Goal: Task Accomplishment & Management: Manage account settings

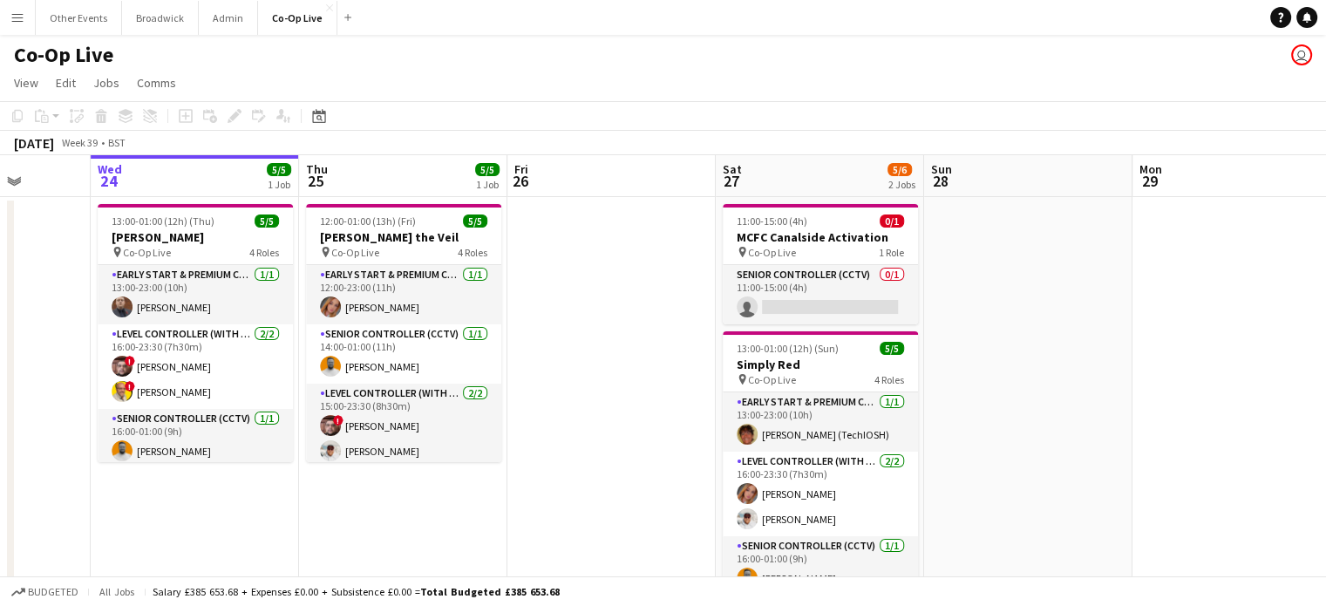
scroll to position [0, 622]
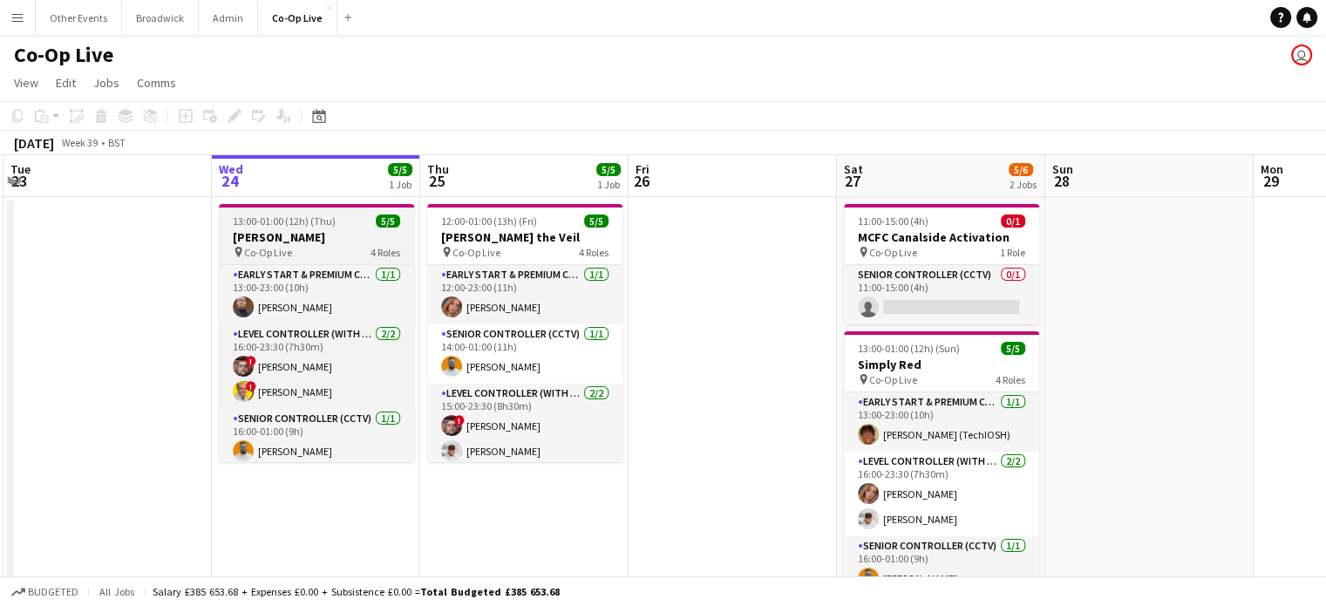
click at [303, 222] on span "13:00-01:00 (12h) (Thu)" at bounding box center [284, 221] width 103 height 13
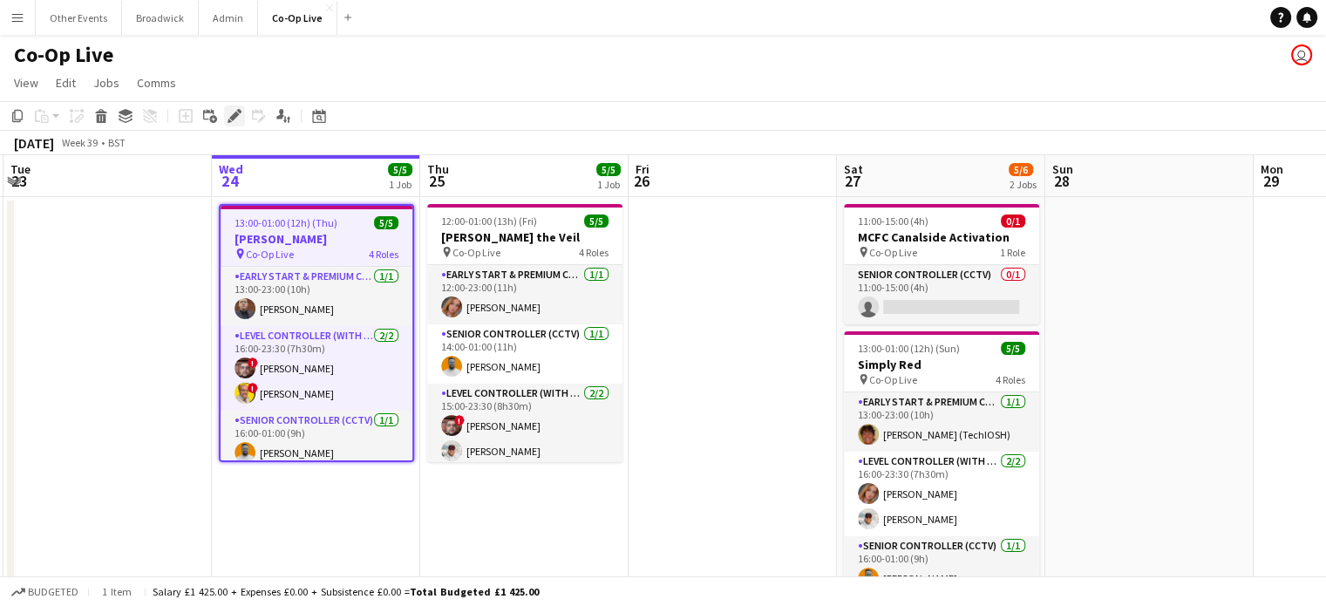
click at [236, 114] on icon at bounding box center [234, 117] width 10 height 10
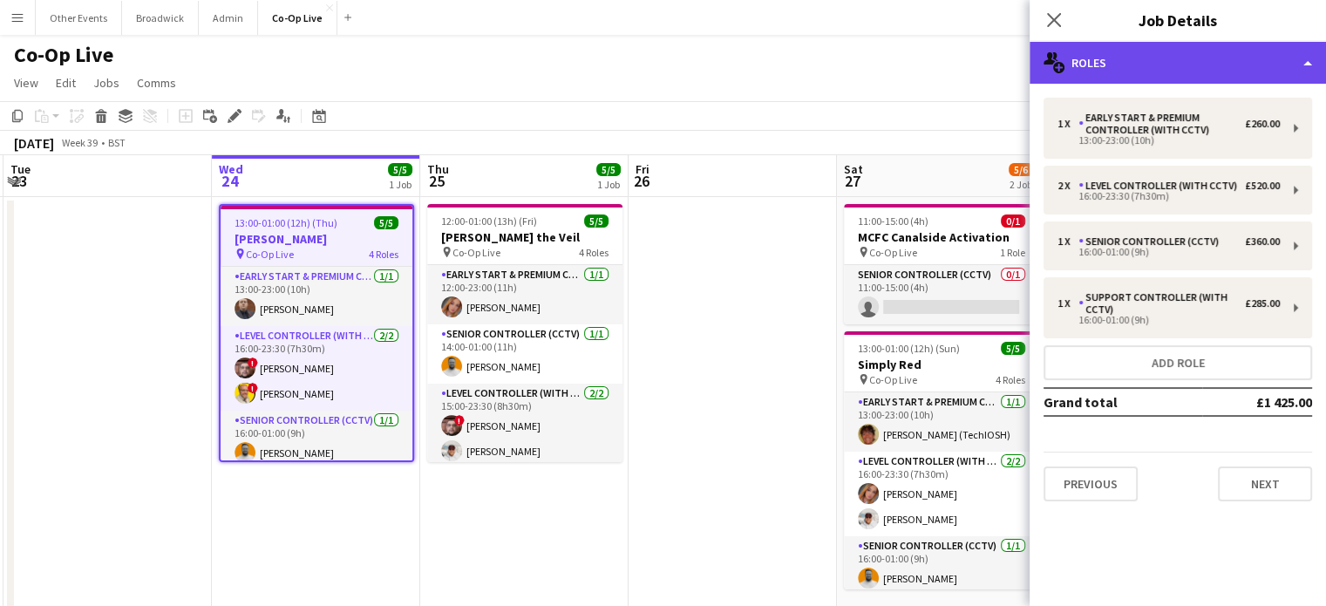
click at [1230, 72] on div "multiple-users-add Roles" at bounding box center [1178, 63] width 296 height 42
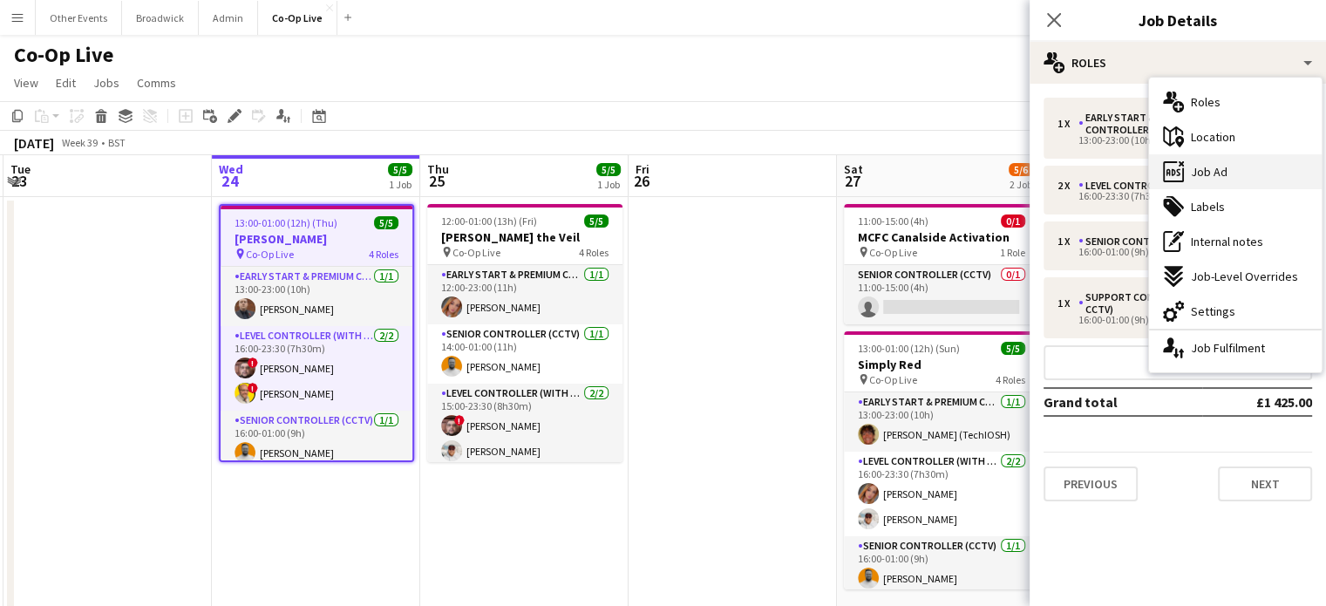
click at [1216, 167] on span "Job Ad" at bounding box center [1209, 172] width 37 height 16
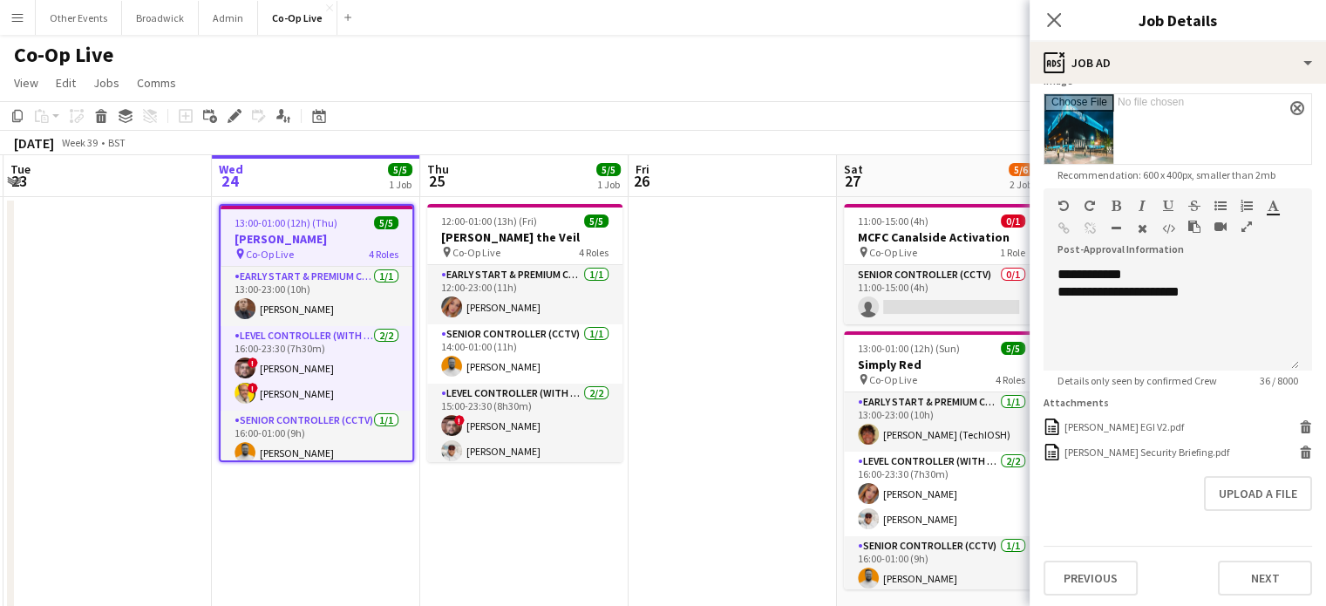
scroll to position [0, 0]
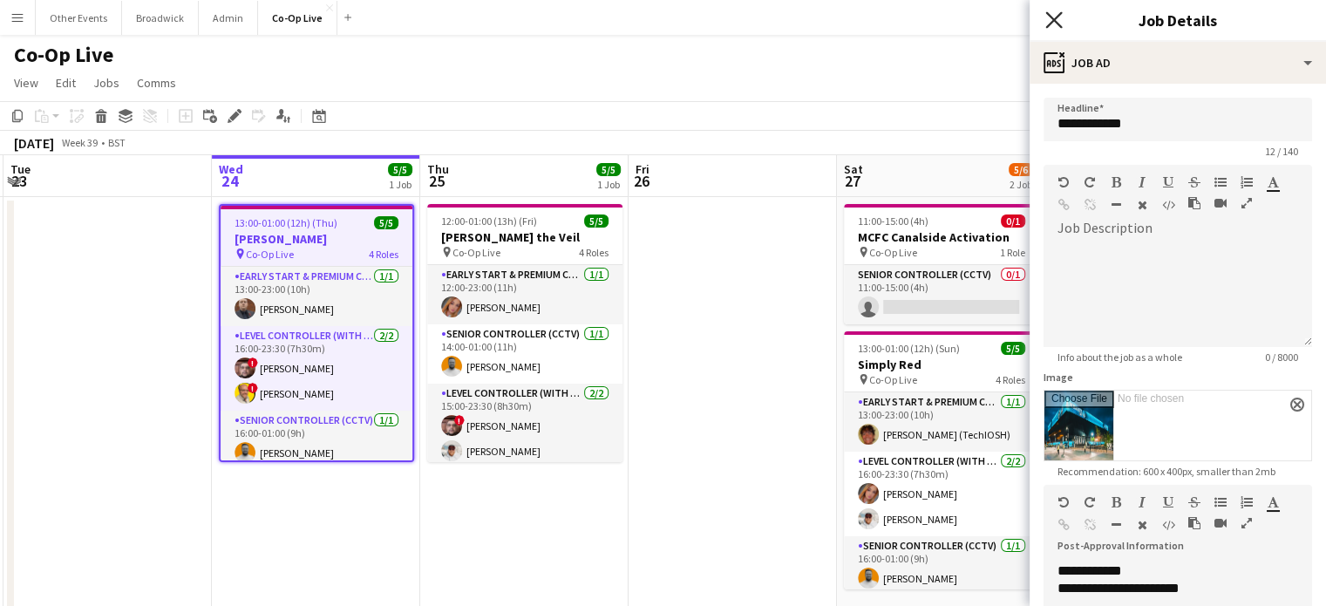
click at [1050, 24] on icon at bounding box center [1054, 19] width 17 height 17
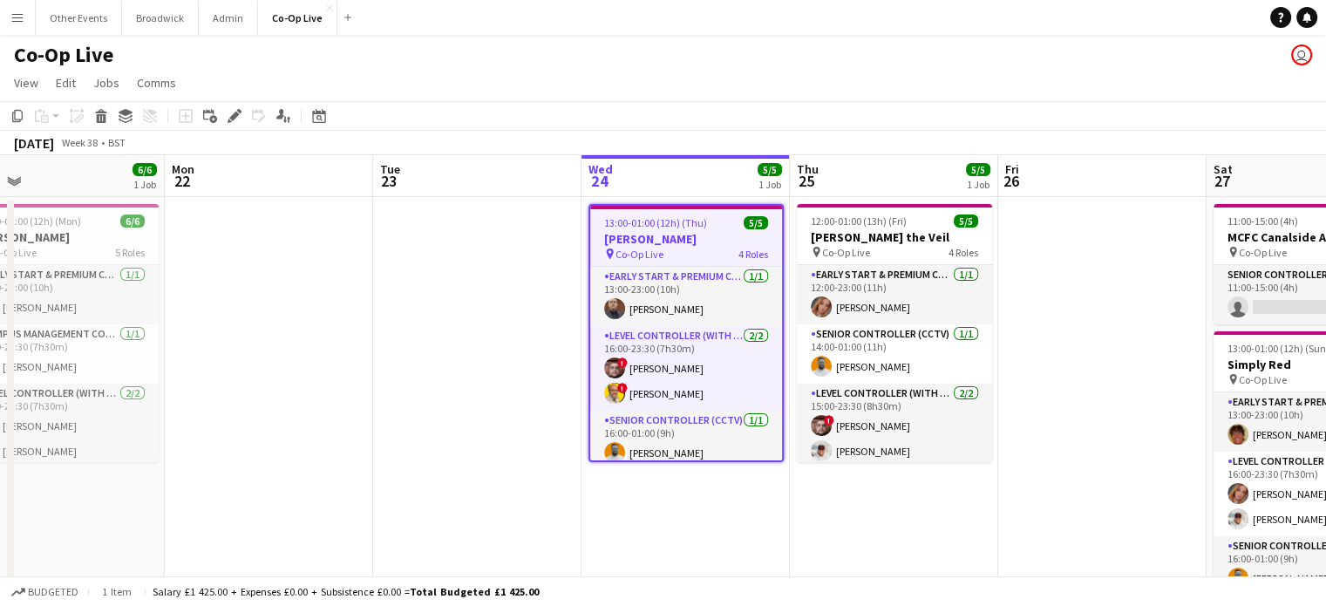
scroll to position [0, 566]
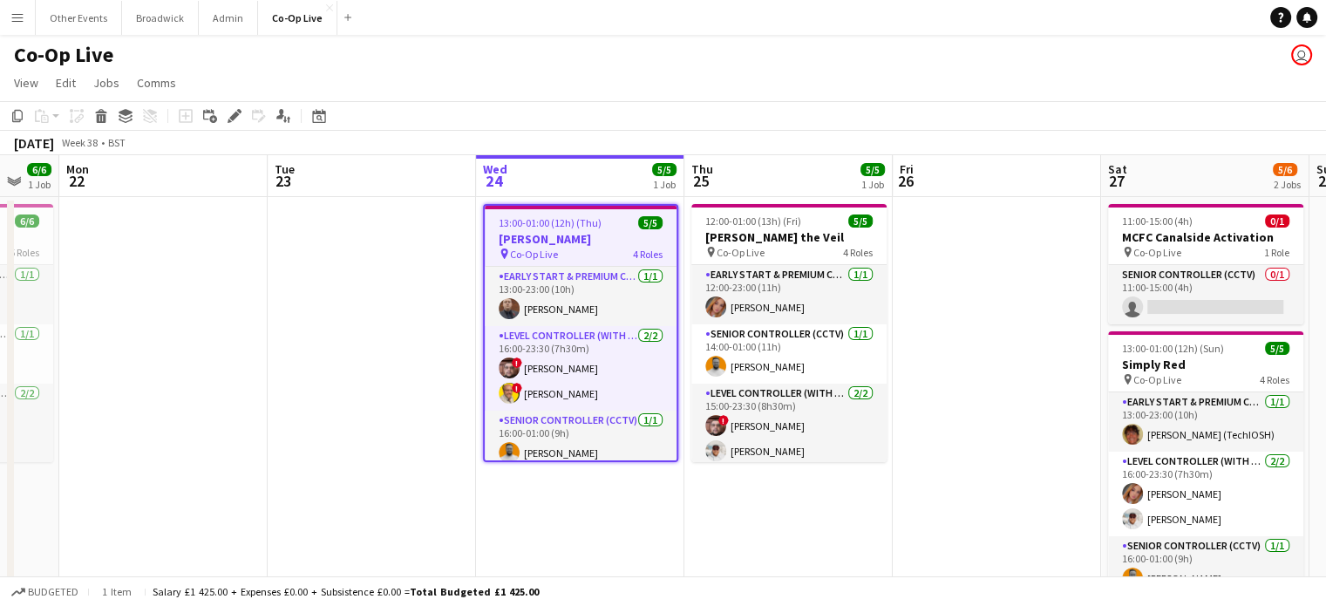
click at [708, 84] on app-page-menu "View Day view expanded Day view collapsed Month view Date picker Jump to [DATE]…" at bounding box center [663, 84] width 1326 height 33
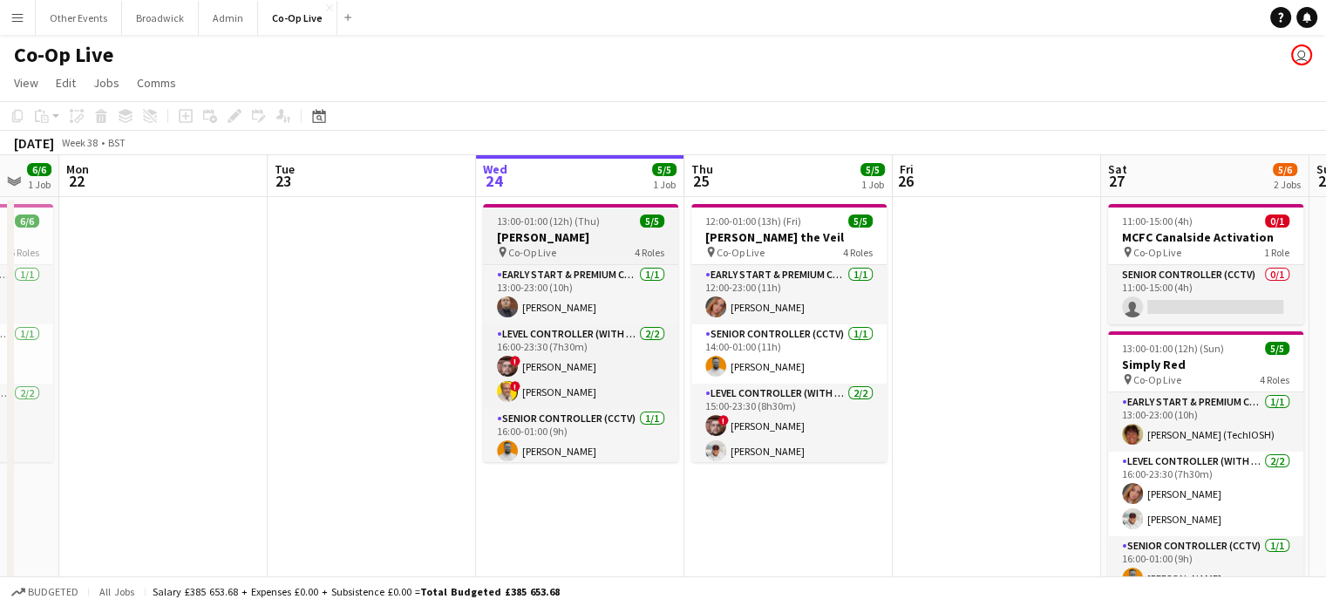
click at [603, 247] on div "pin Co-Op Live 4 Roles" at bounding box center [580, 252] width 195 height 14
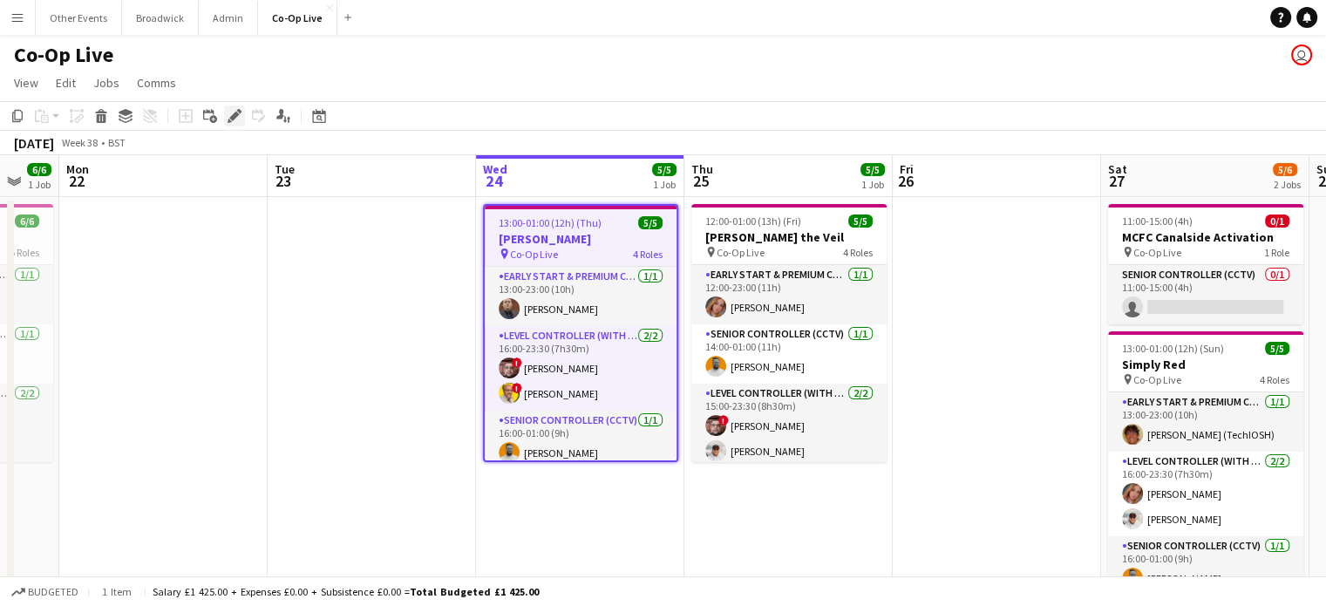
click at [228, 115] on icon "Edit" at bounding box center [235, 116] width 14 height 14
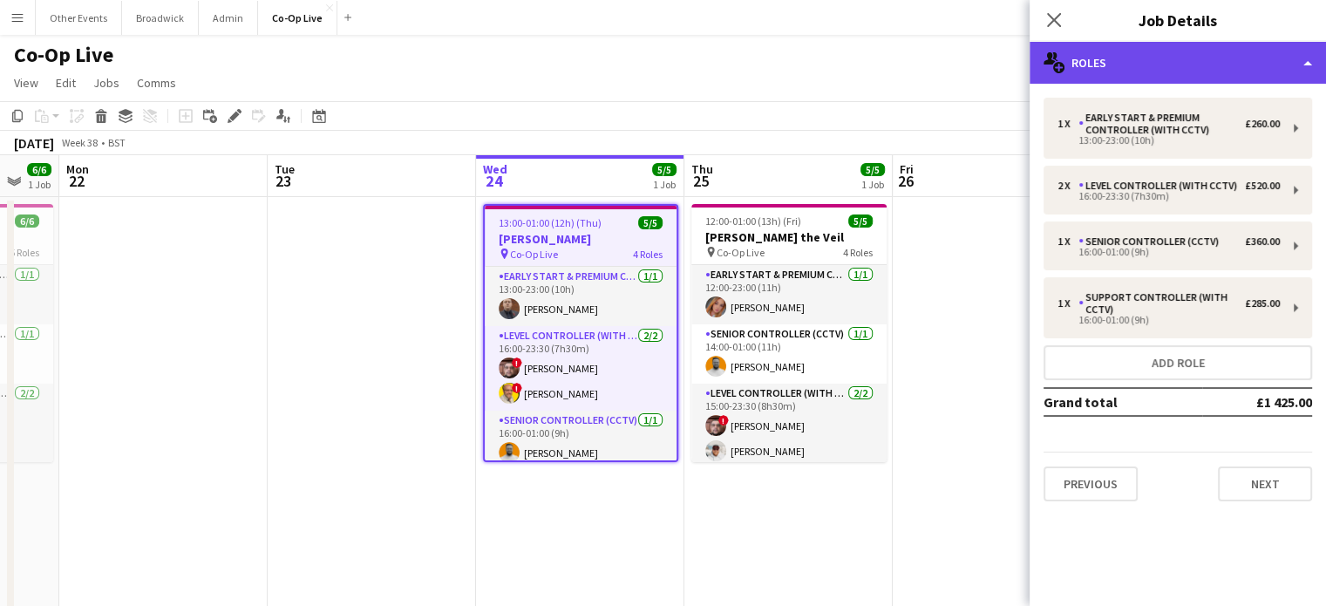
click at [1168, 68] on div "multiple-users-add Roles" at bounding box center [1178, 63] width 296 height 42
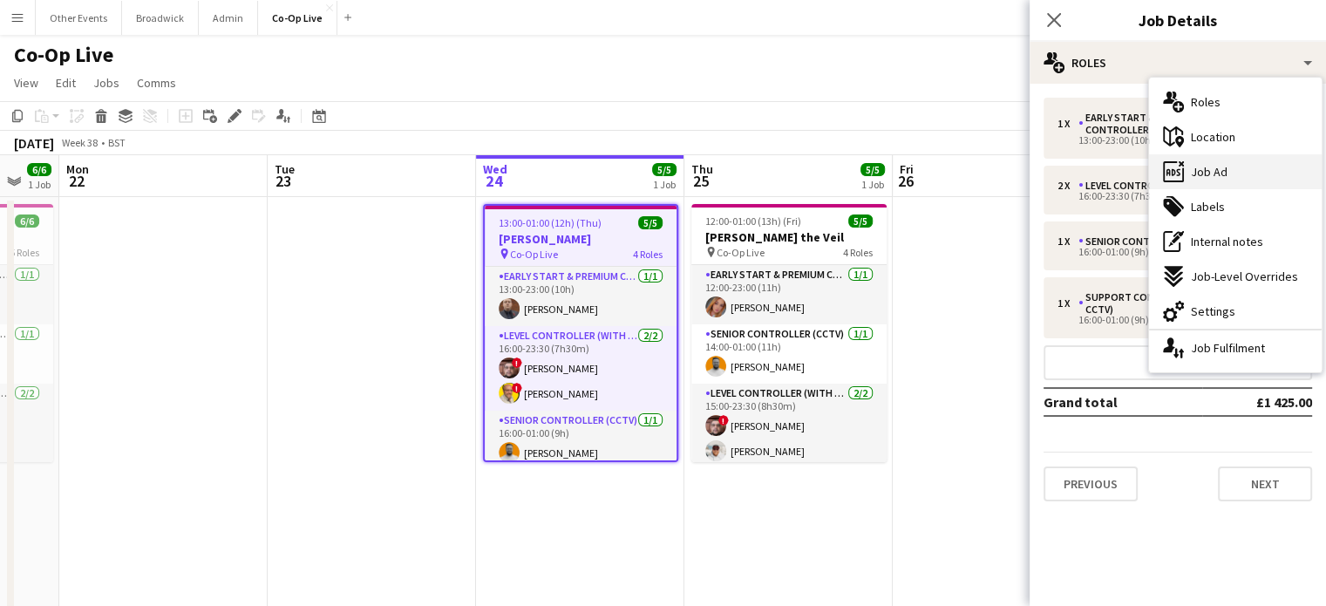
click at [1250, 182] on div "ads-window Job Ad" at bounding box center [1235, 171] width 173 height 35
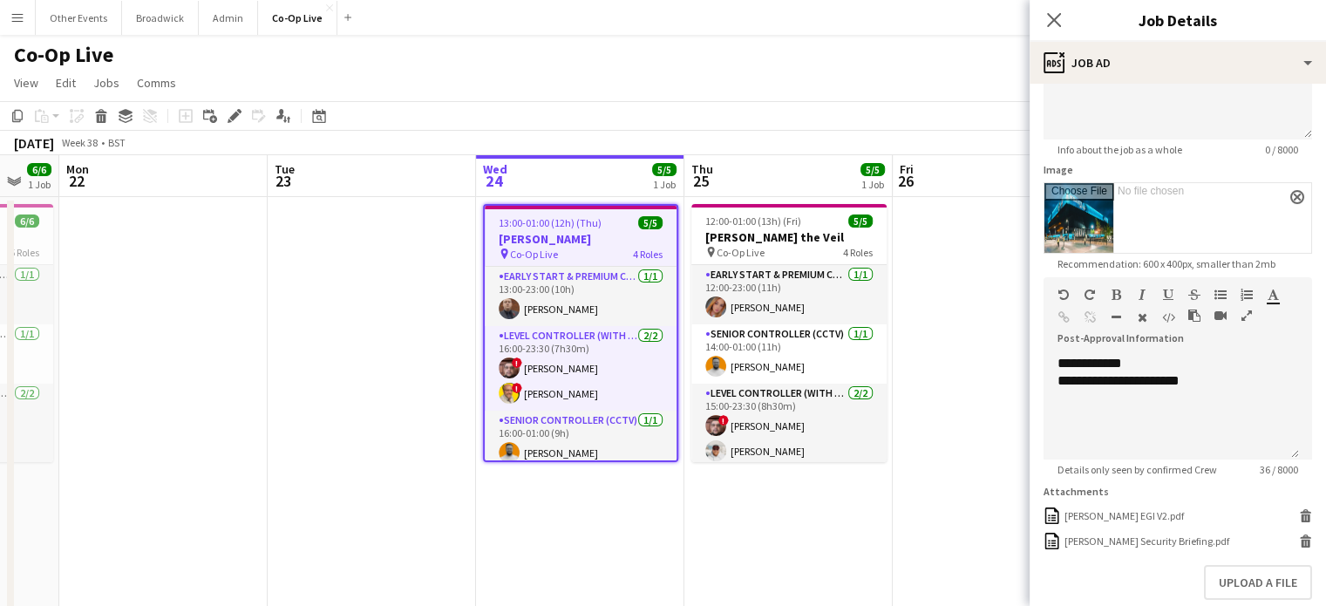
scroll to position [208, 0]
click at [1053, 398] on div "**********" at bounding box center [1172, 406] width 256 height 105
click at [1214, 389] on div "**********" at bounding box center [1172, 406] width 256 height 105
click at [1259, 578] on button "Upload a file" at bounding box center [1258, 581] width 108 height 35
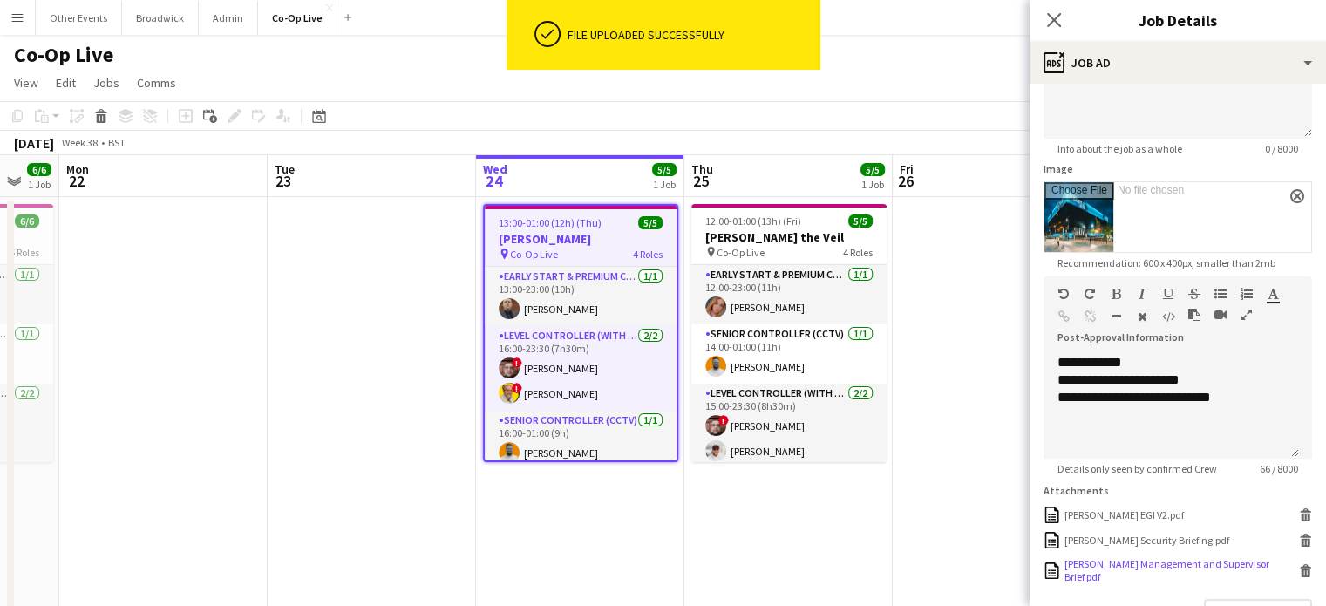
scroll to position [331, 0]
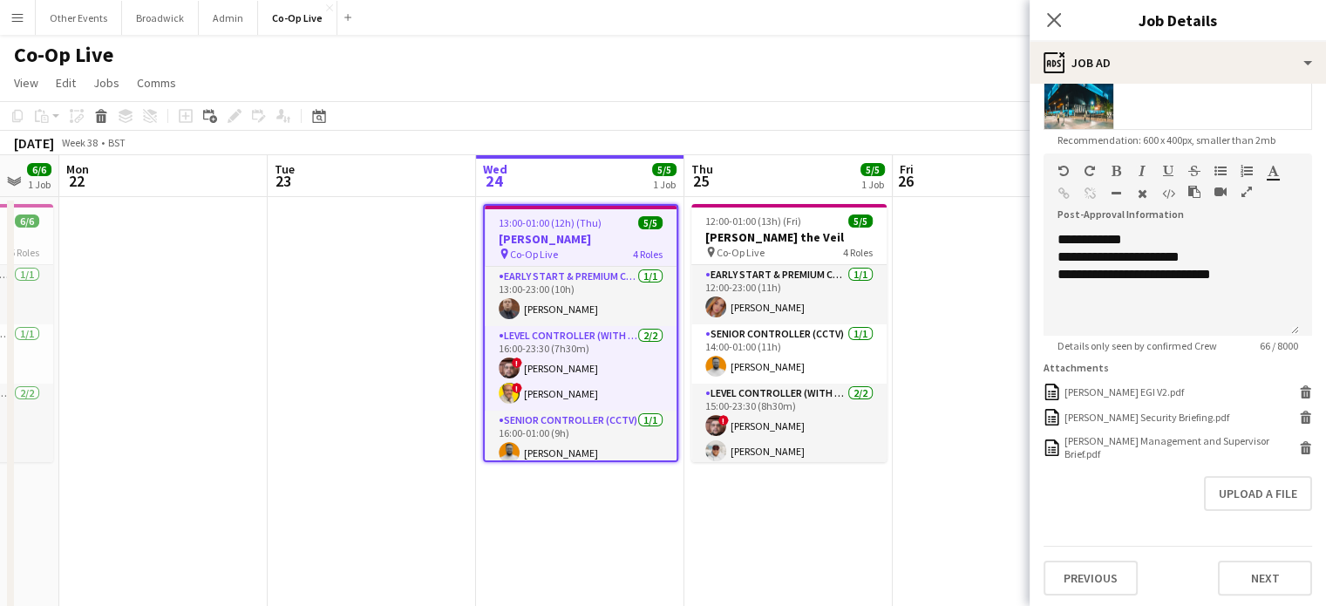
click at [891, 65] on div "Co-Op Live user" at bounding box center [663, 51] width 1326 height 33
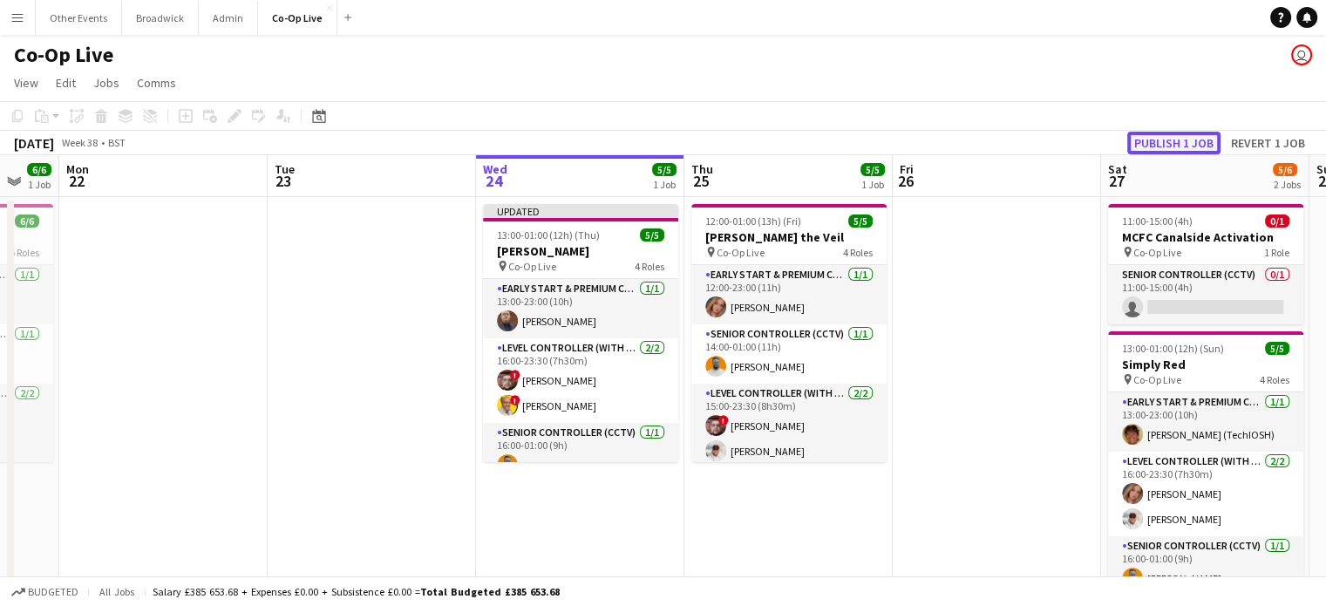
click at [1177, 140] on button "Publish 1 job" at bounding box center [1174, 143] width 93 height 23
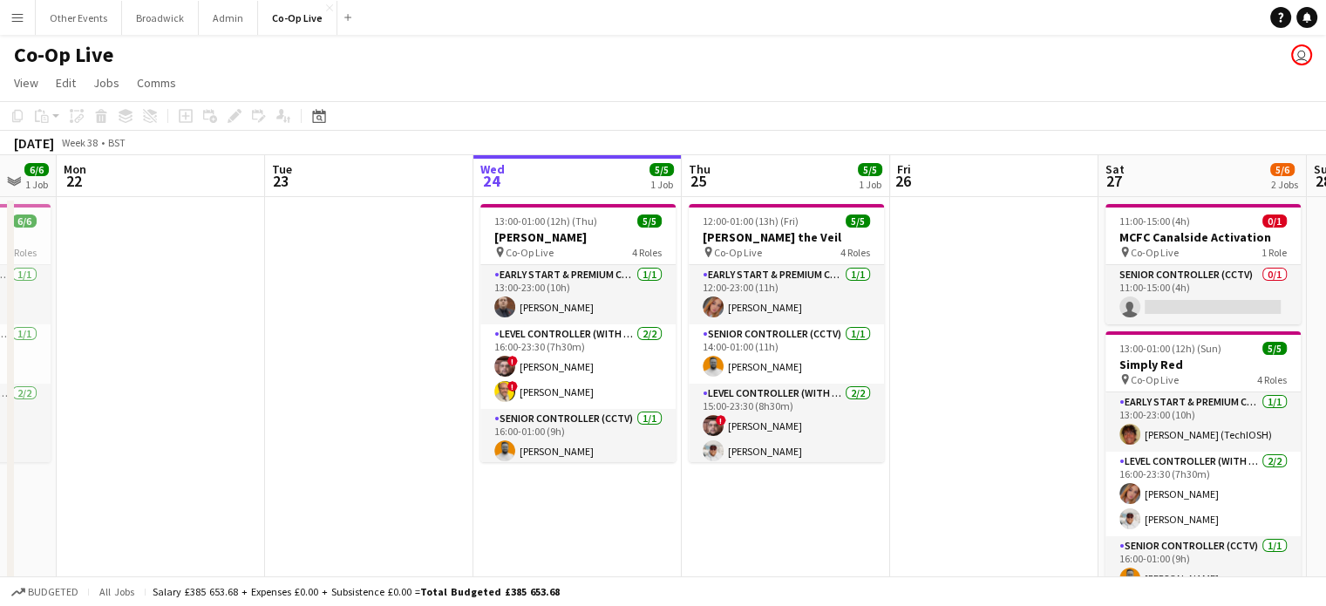
scroll to position [0, 361]
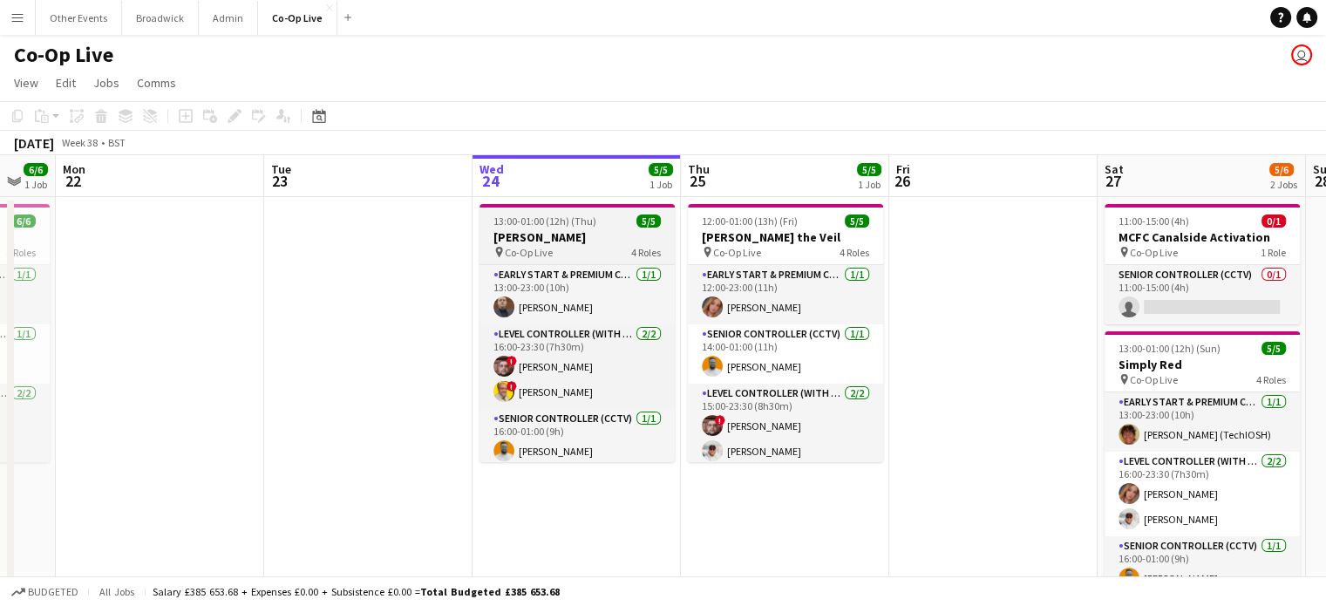
click at [566, 222] on span "13:00-01:00 (12h) (Thu)" at bounding box center [545, 221] width 103 height 13
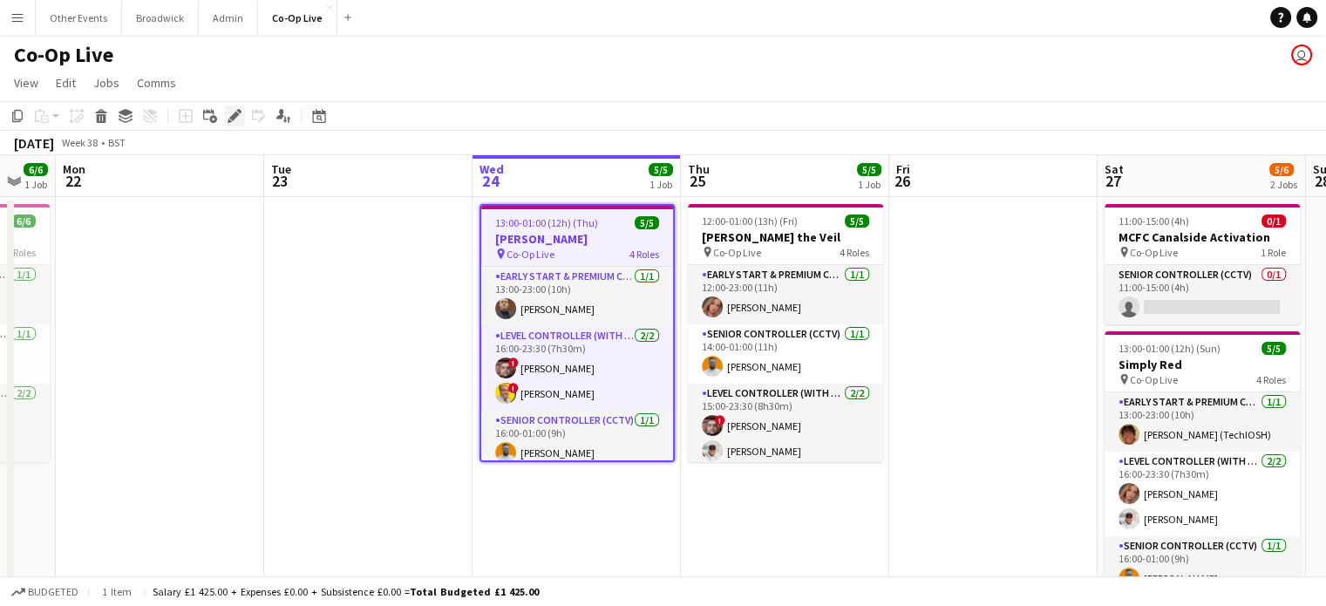
click at [239, 121] on icon "Edit" at bounding box center [235, 116] width 14 height 14
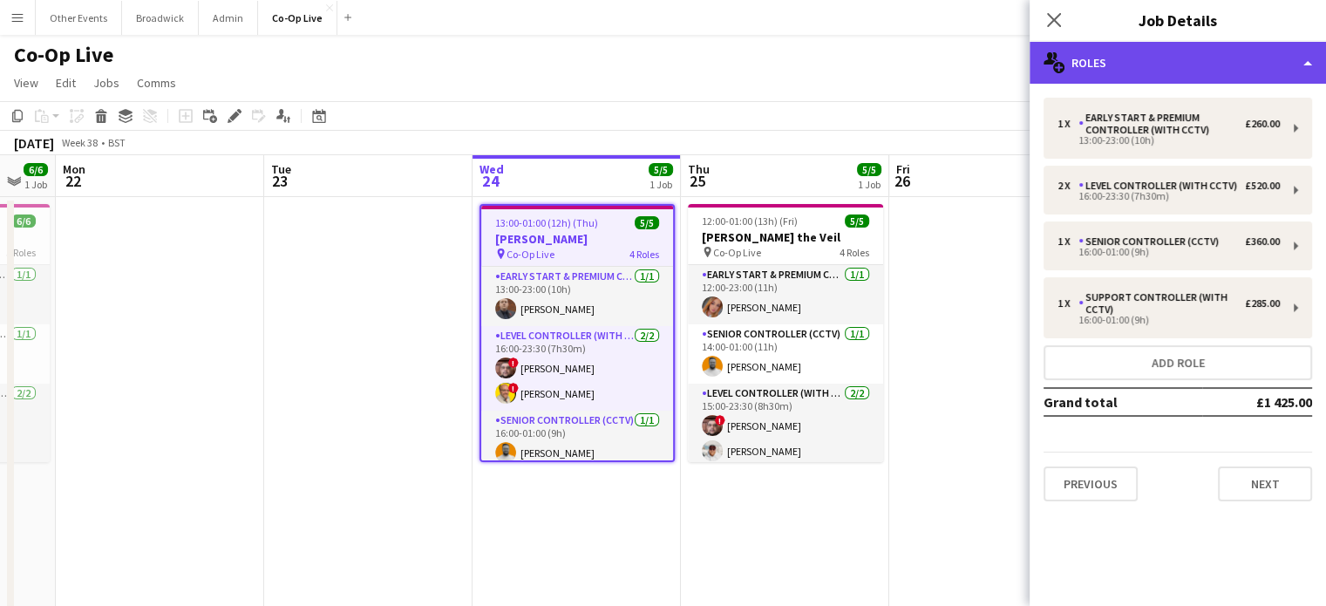
click at [1168, 63] on div "multiple-users-add Roles" at bounding box center [1178, 63] width 296 height 42
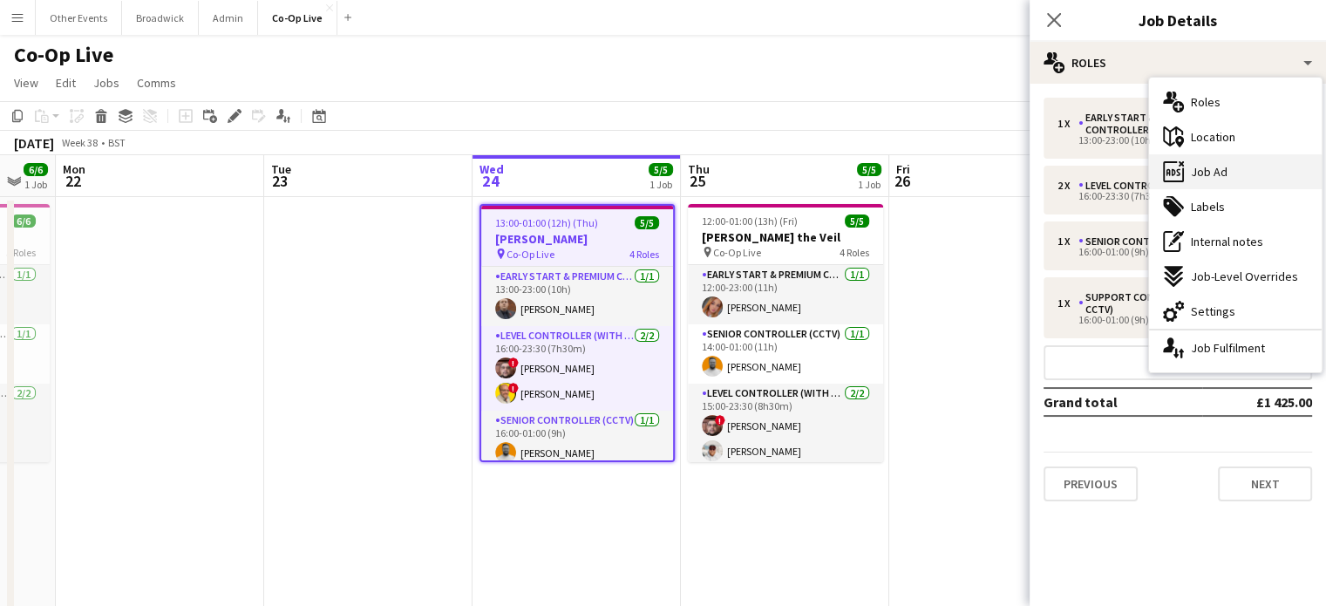
click at [1256, 177] on div "ads-window Job Ad" at bounding box center [1235, 171] width 173 height 35
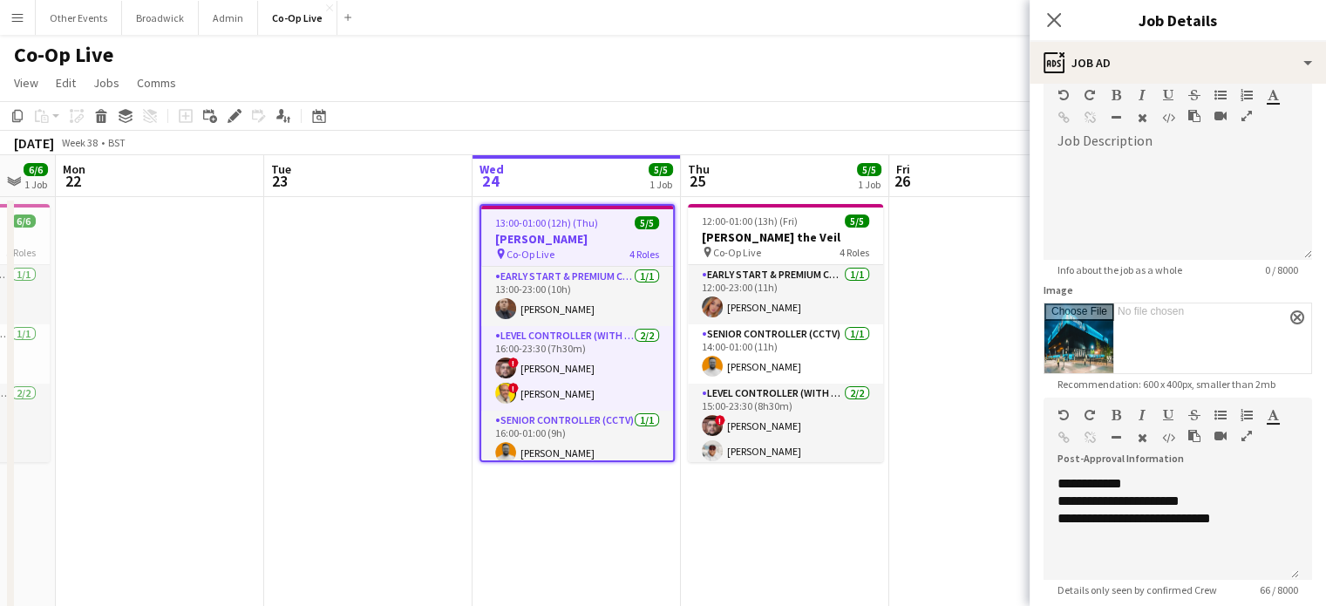
scroll to position [0, 0]
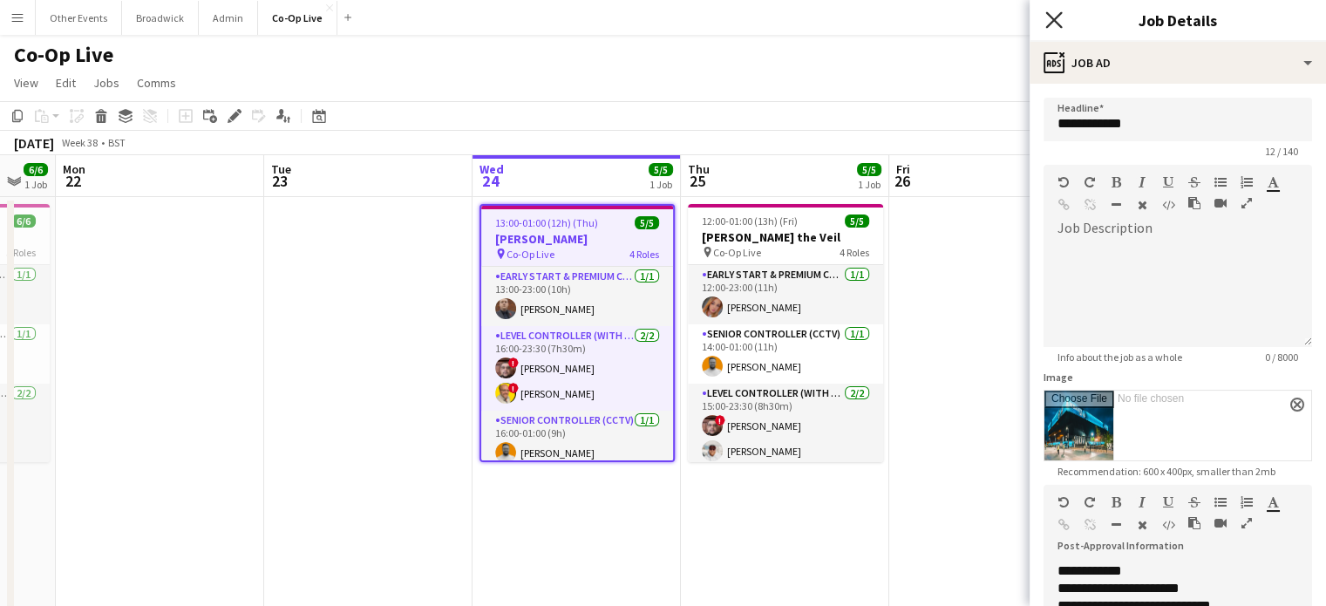
click at [1059, 17] on icon "Close pop-in" at bounding box center [1054, 19] width 17 height 17
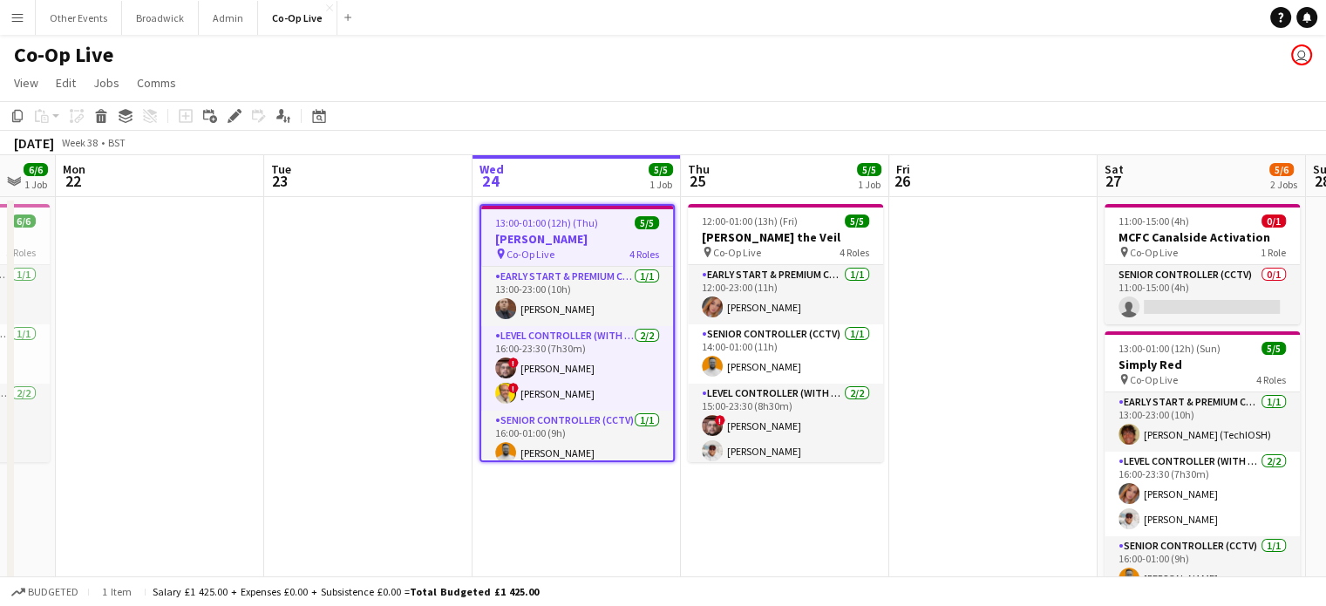
click at [680, 56] on div "Co-Op Live user" at bounding box center [663, 51] width 1326 height 33
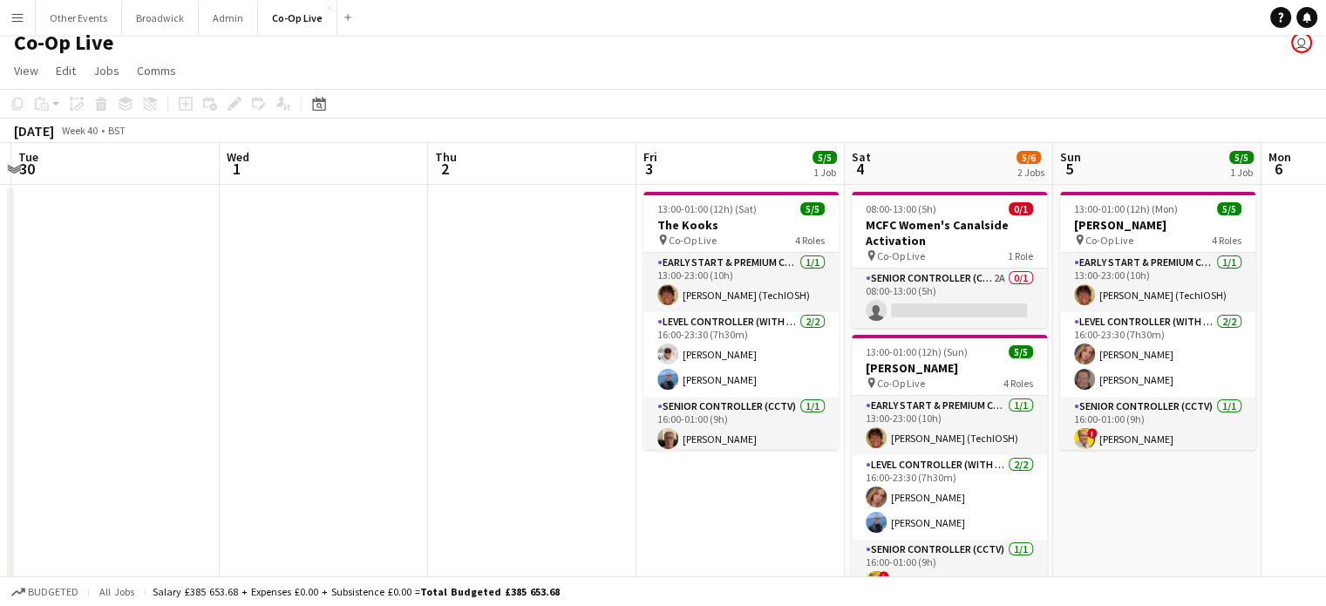
scroll to position [13, 0]
